Goal: Information Seeking & Learning: Learn about a topic

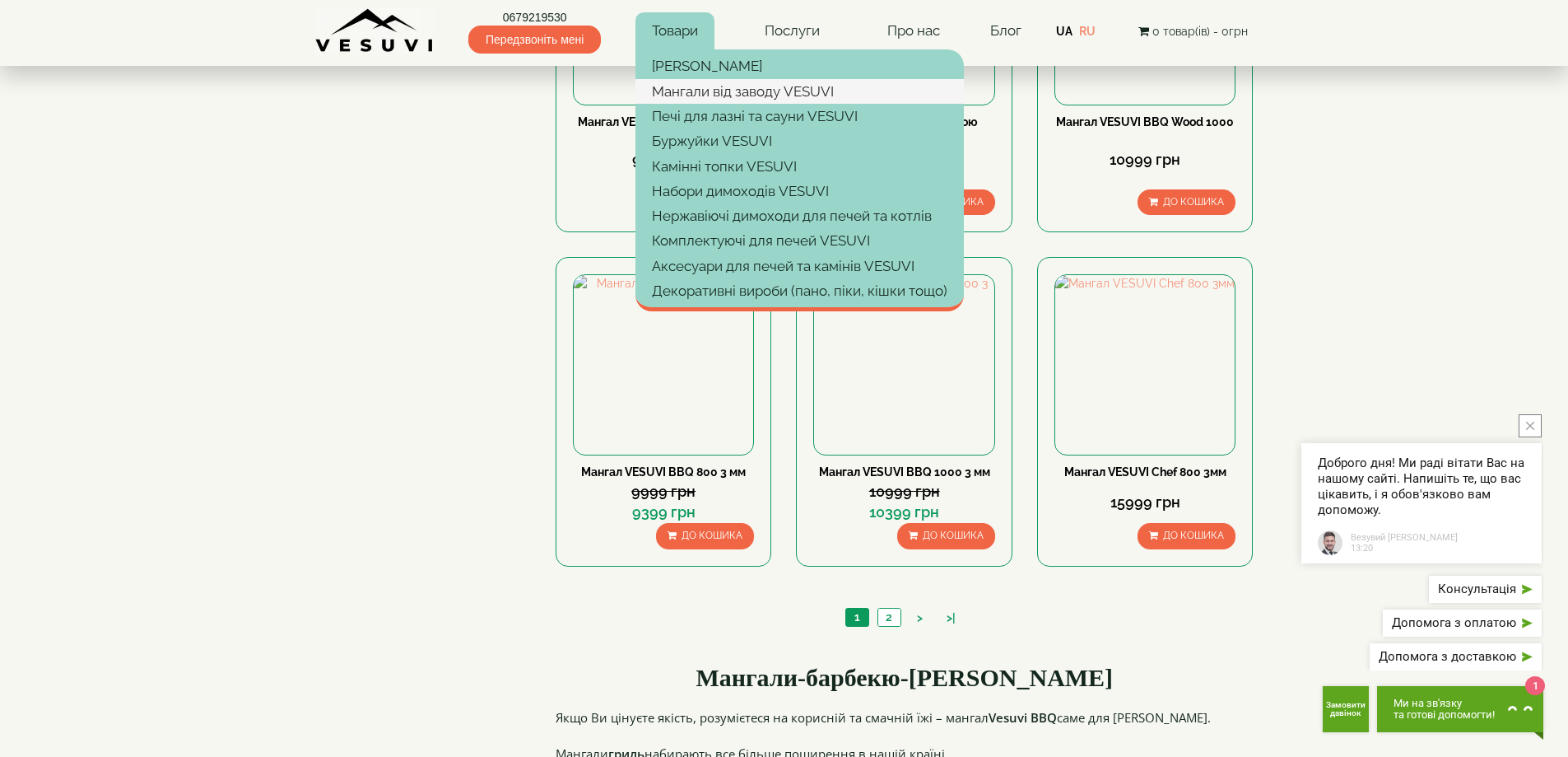
click at [686, 97] on link "Мангали від заводу VESUVI" at bounding box center [799, 91] width 329 height 25
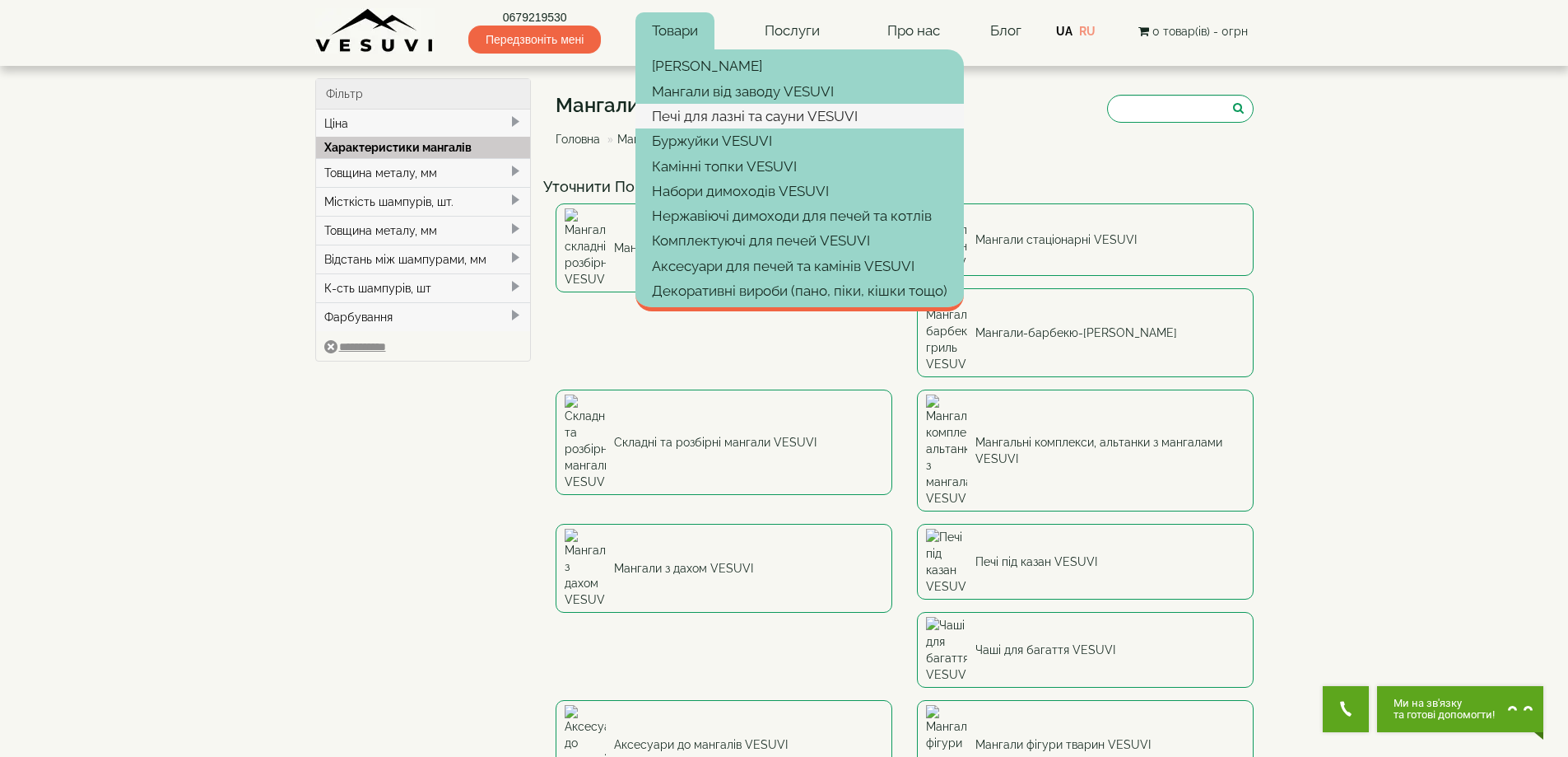
click at [697, 107] on link "Печі для лазні та сауни VESUVI" at bounding box center [799, 116] width 329 height 25
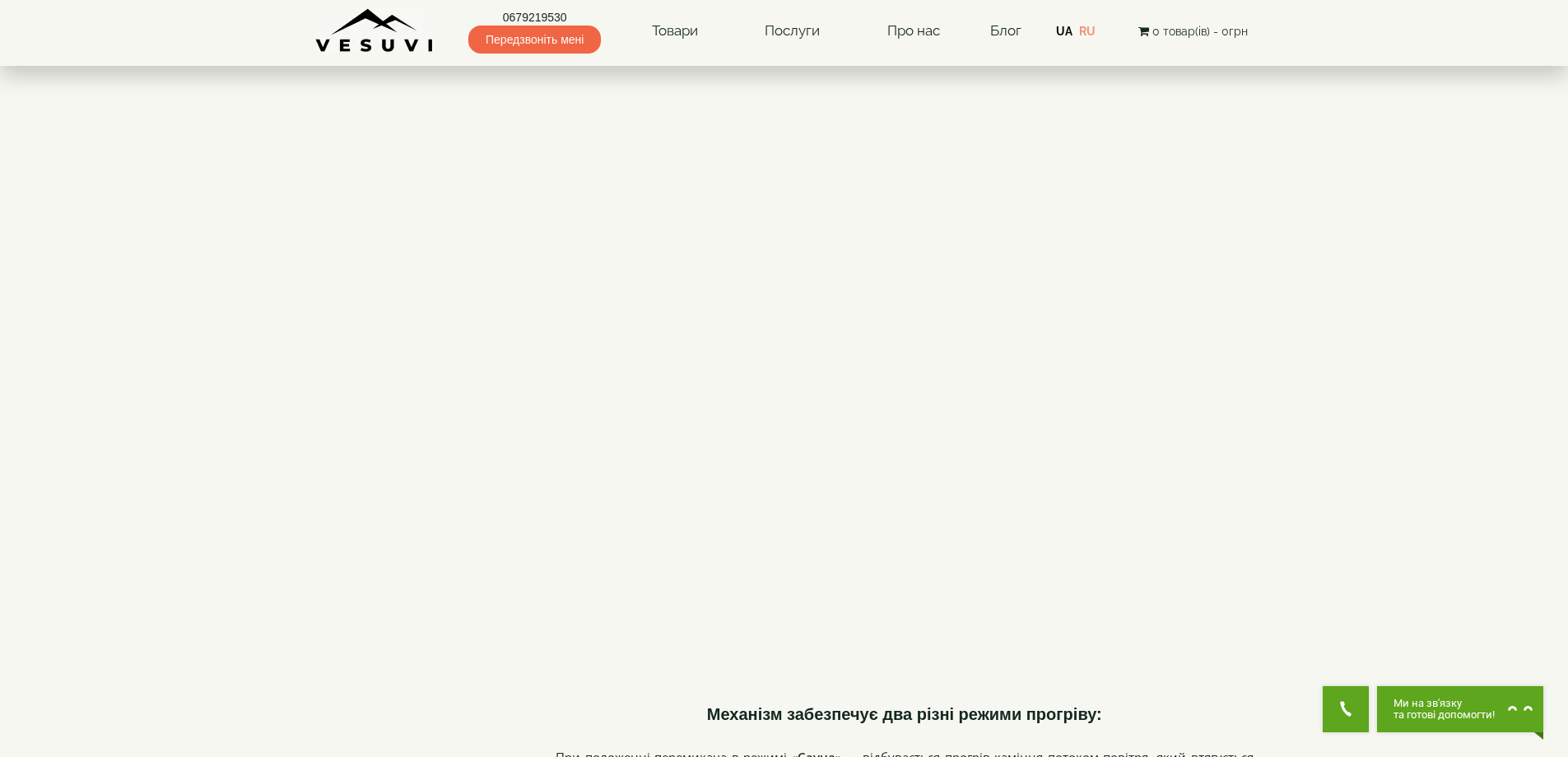
scroll to position [2059, 0]
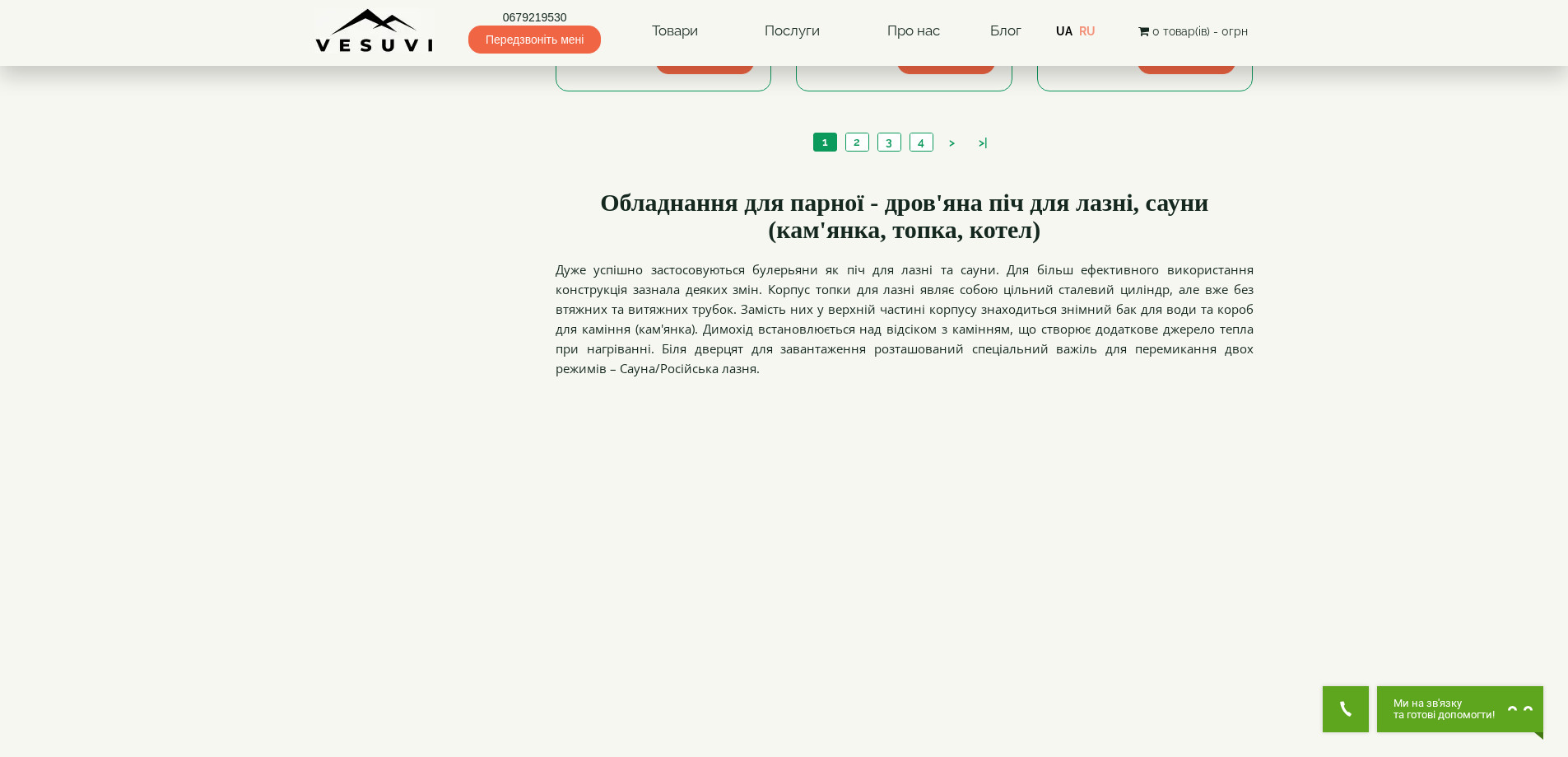
click at [910, 139] on li "4" at bounding box center [921, 142] width 24 height 19
click at [921, 141] on link "4" at bounding box center [921, 141] width 23 height 17
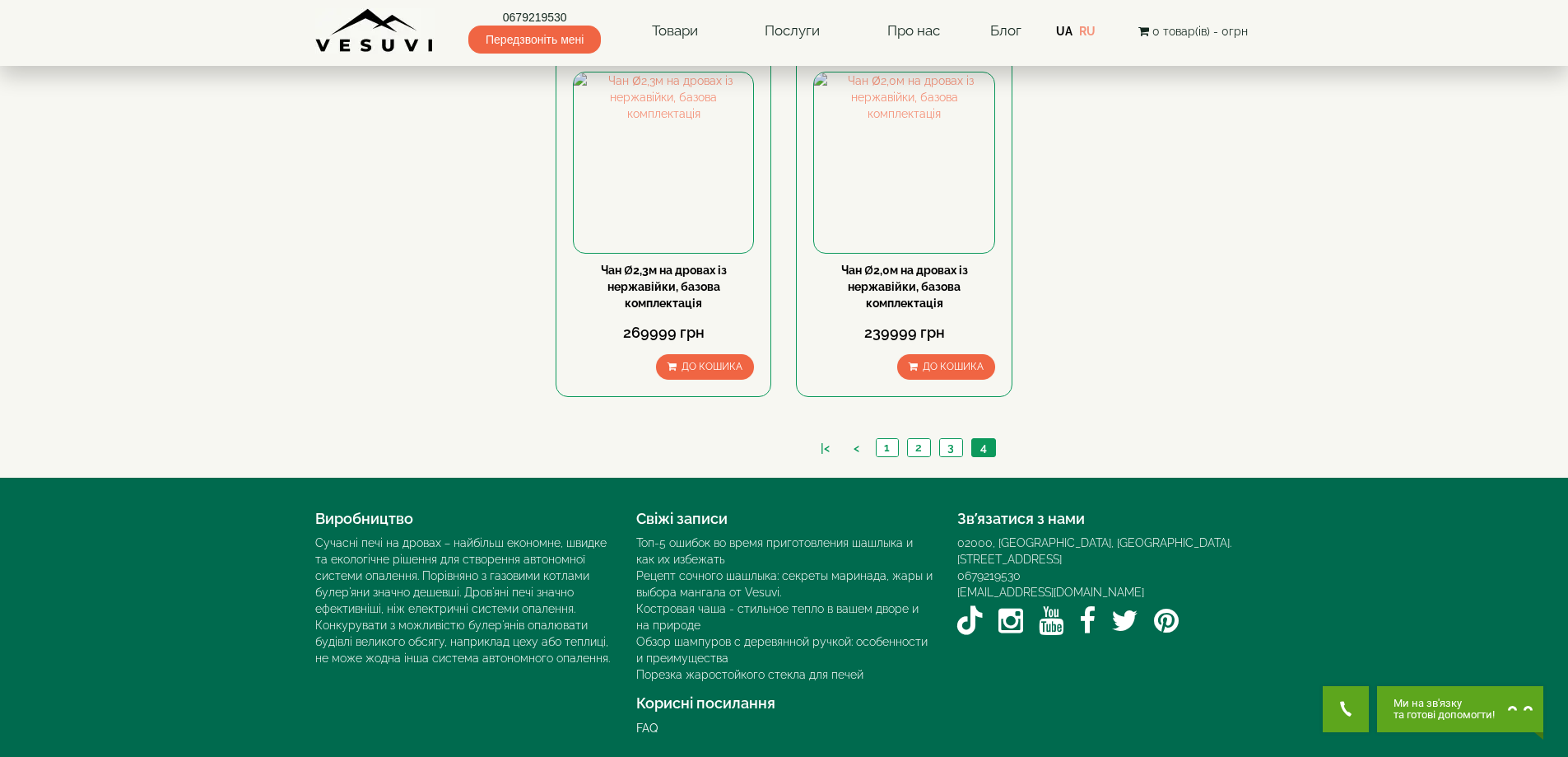
scroll to position [1391, 0]
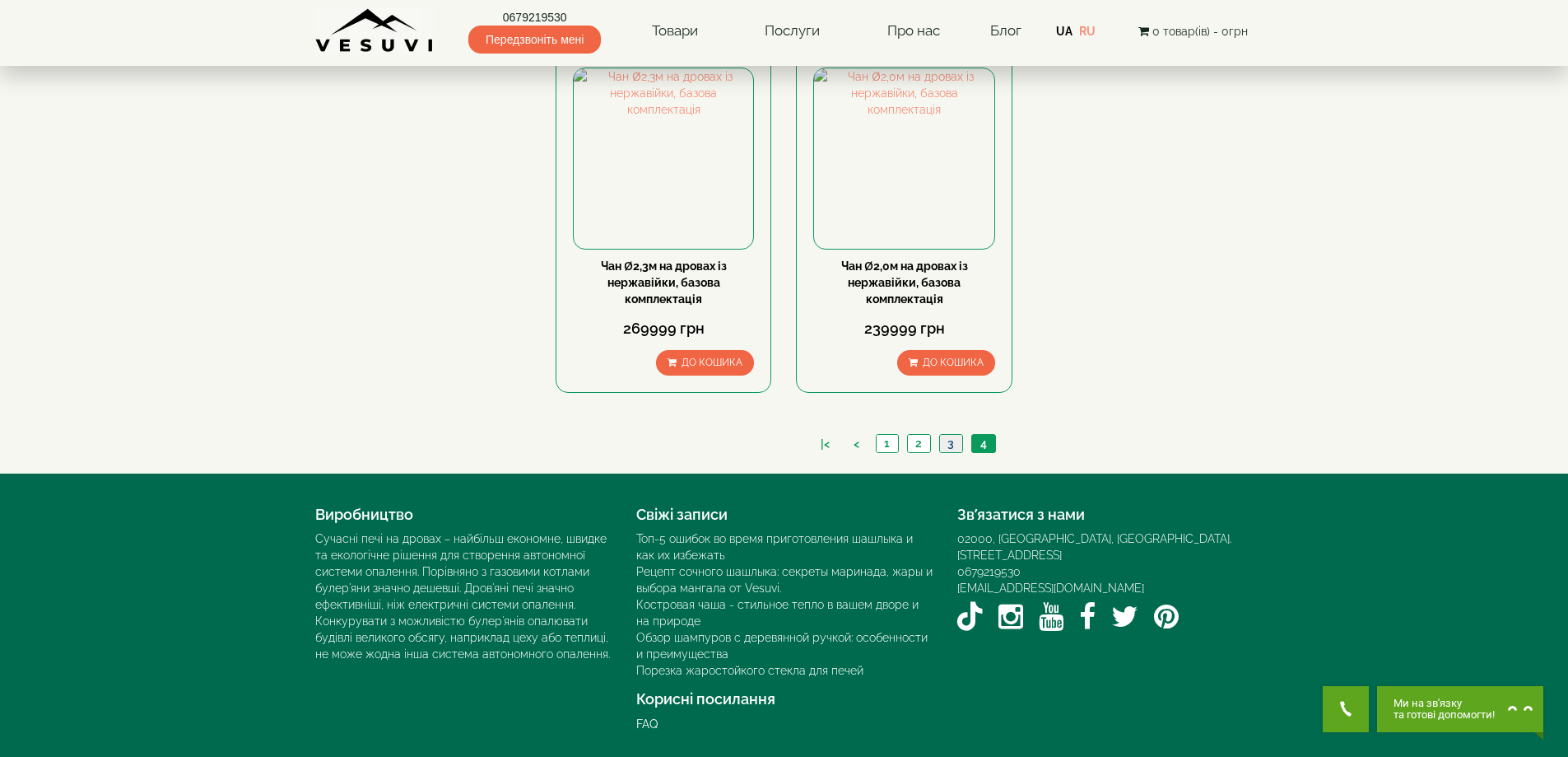
click at [950, 450] on link "3" at bounding box center [950, 443] width 23 height 17
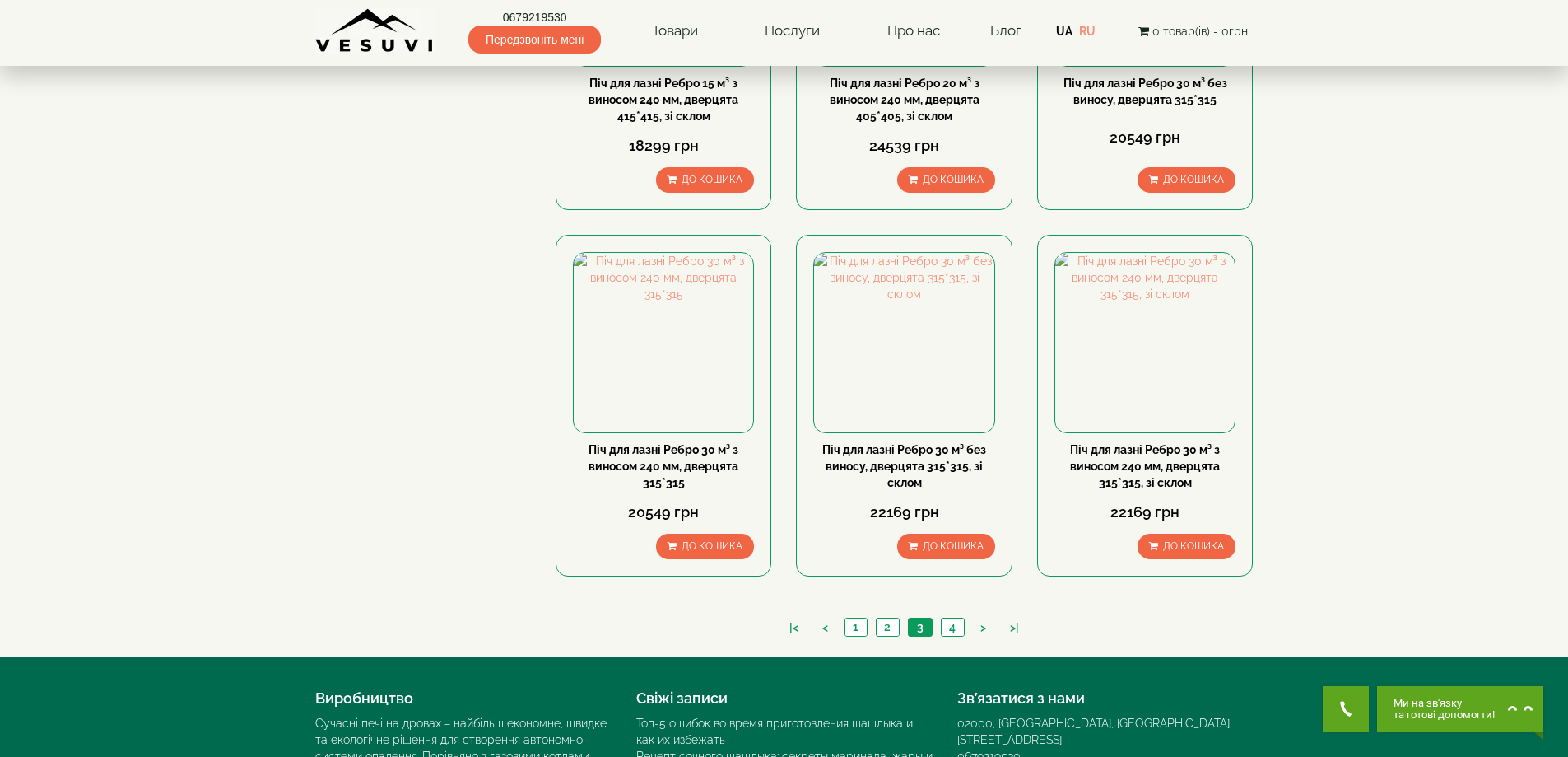
scroll to position [1758, 0]
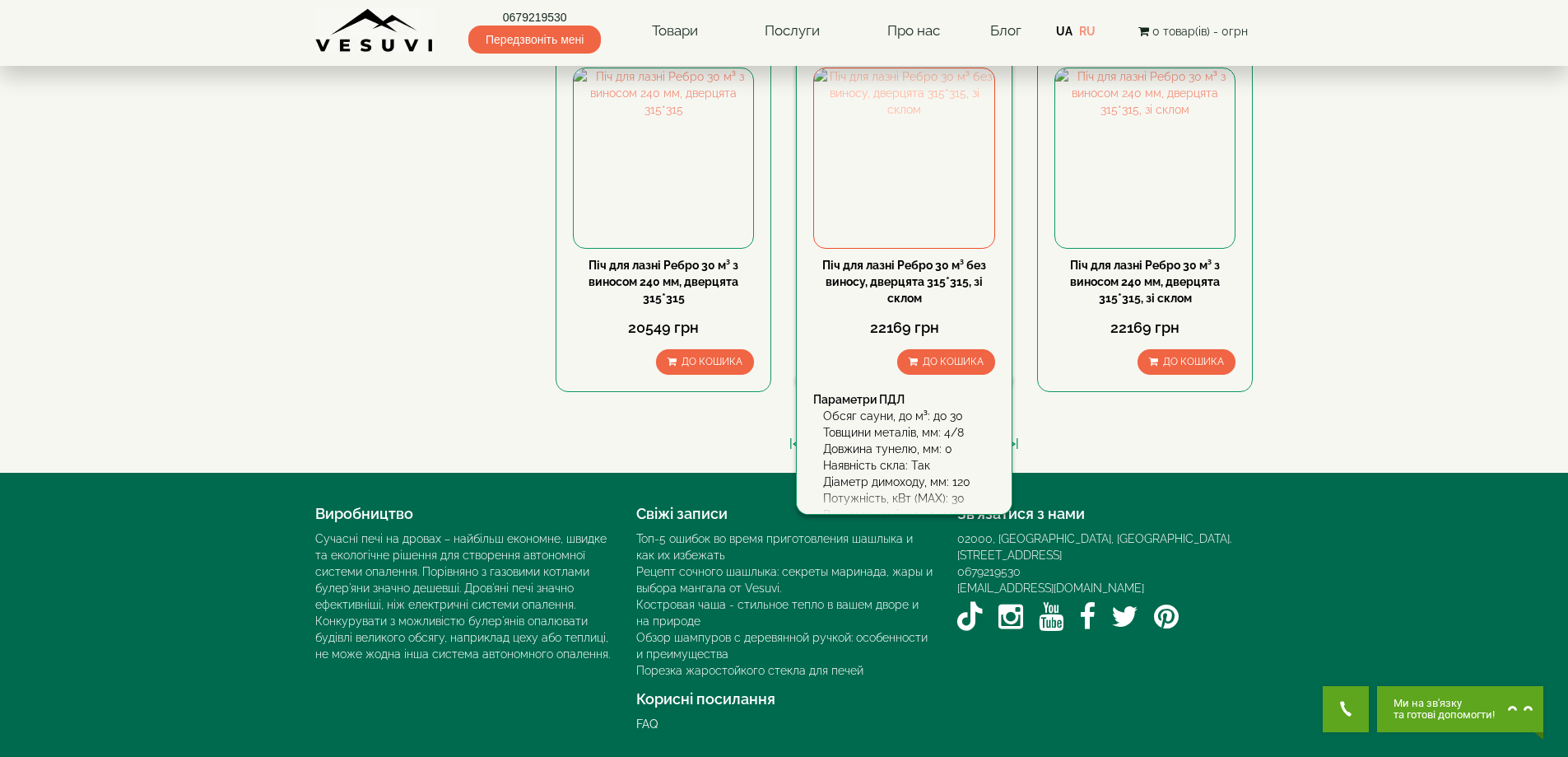
click at [938, 202] on img at bounding box center [903, 158] width 179 height 179
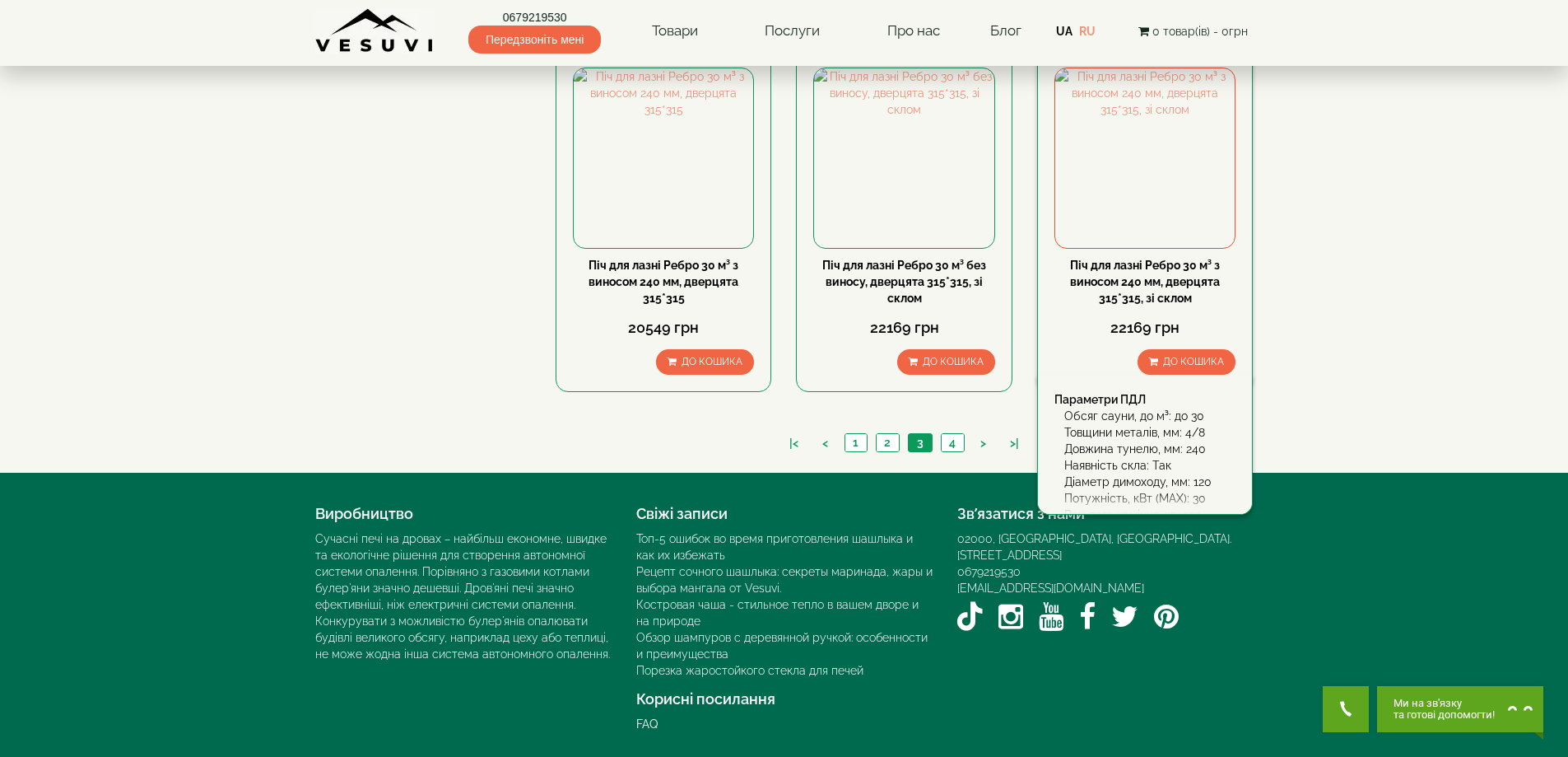
click at [1125, 284] on link "Піч для лазні Ребро 30 м³ з виносом 240 мм, дверцята 315*315, зі склом" at bounding box center [1145, 281] width 150 height 46
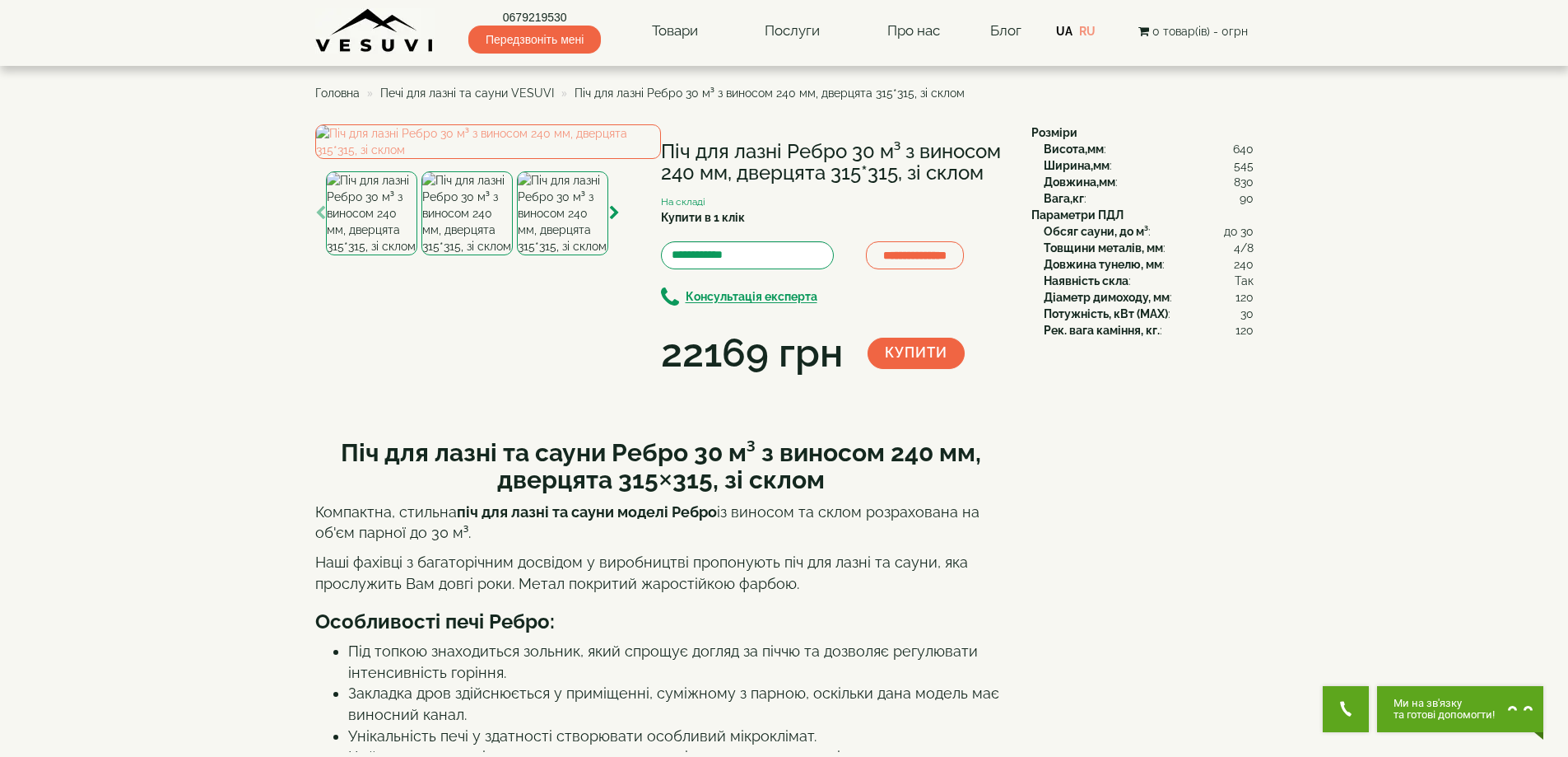
click at [458, 255] on img at bounding box center [467, 213] width 91 height 84
click at [527, 159] on img at bounding box center [488, 141] width 346 height 35
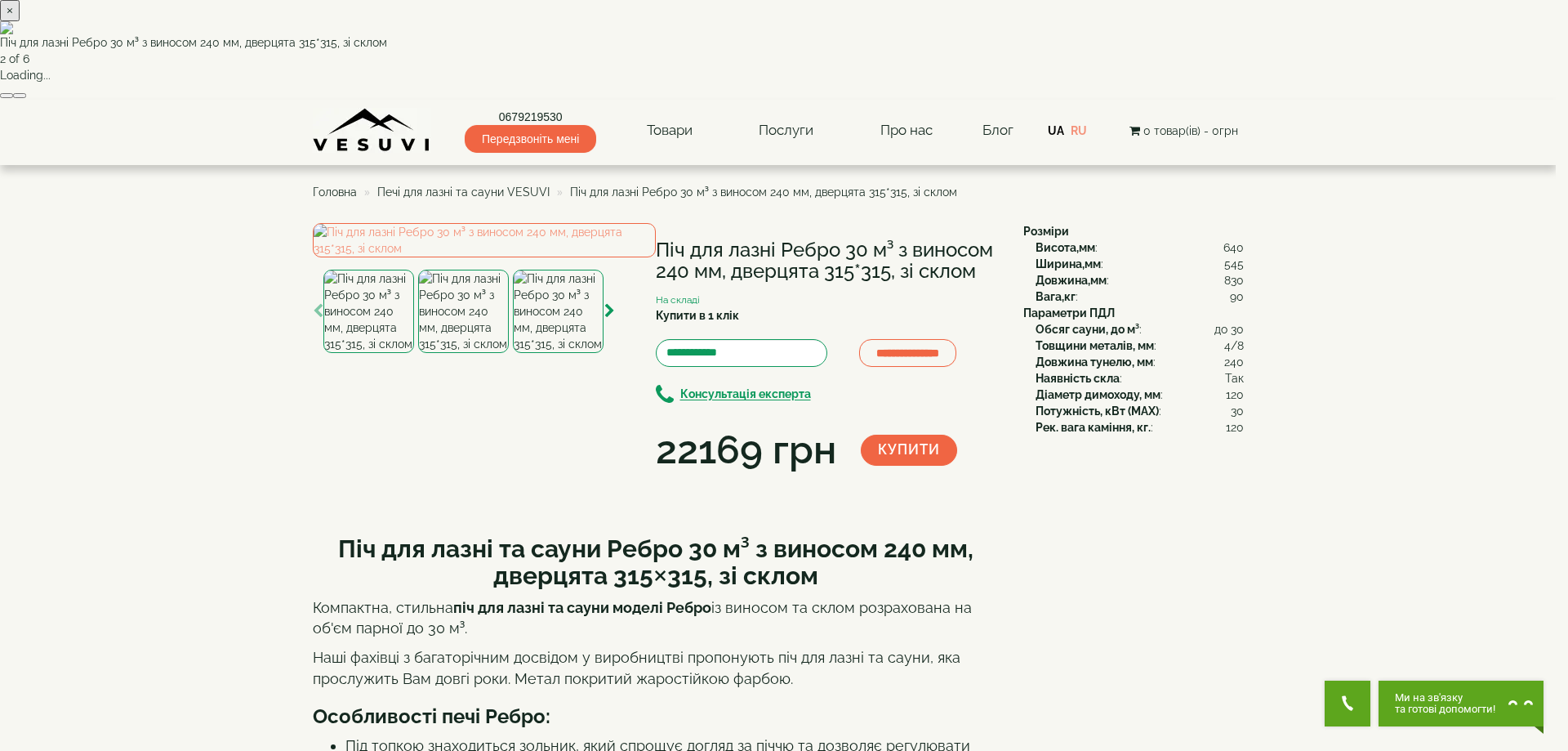
drag, startPoint x: 963, startPoint y: 159, endPoint x: 981, endPoint y: 159, distance: 18.0
click at [20, 22] on button "×" at bounding box center [10, 11] width 20 height 22
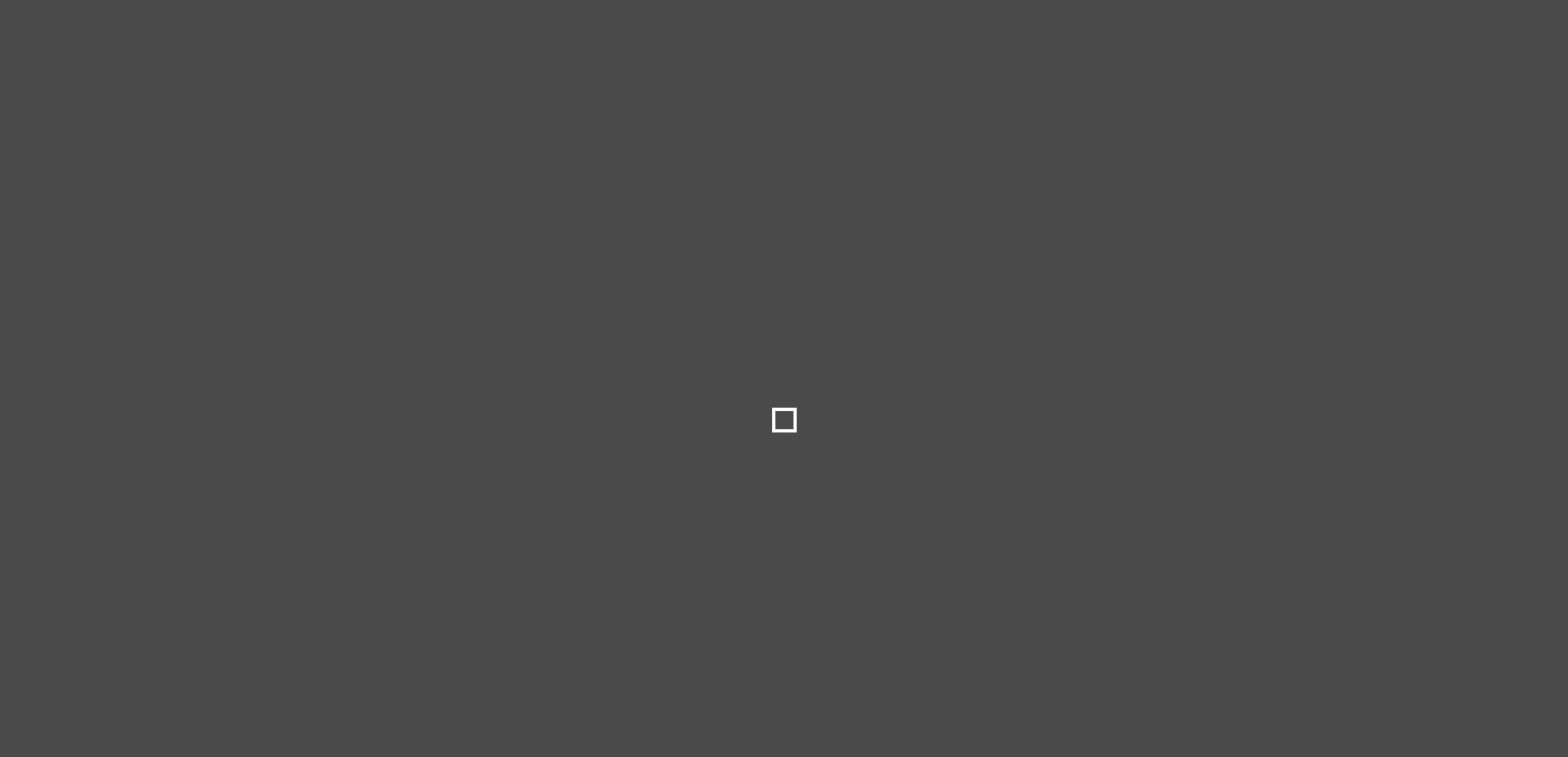
select select
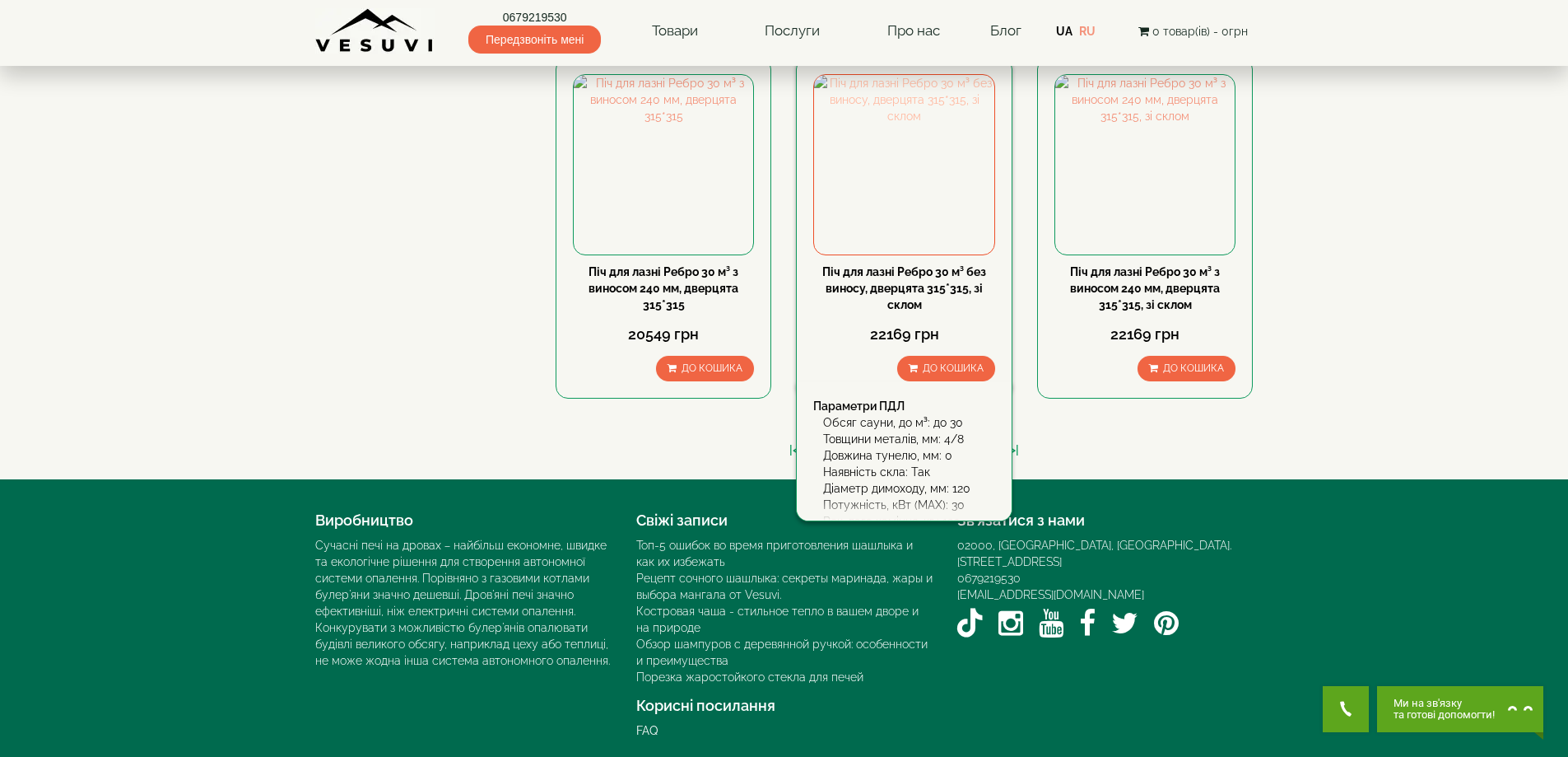
click at [881, 216] on img at bounding box center [903, 164] width 179 height 179
